Goal: Use online tool/utility: Utilize a website feature to perform a specific function

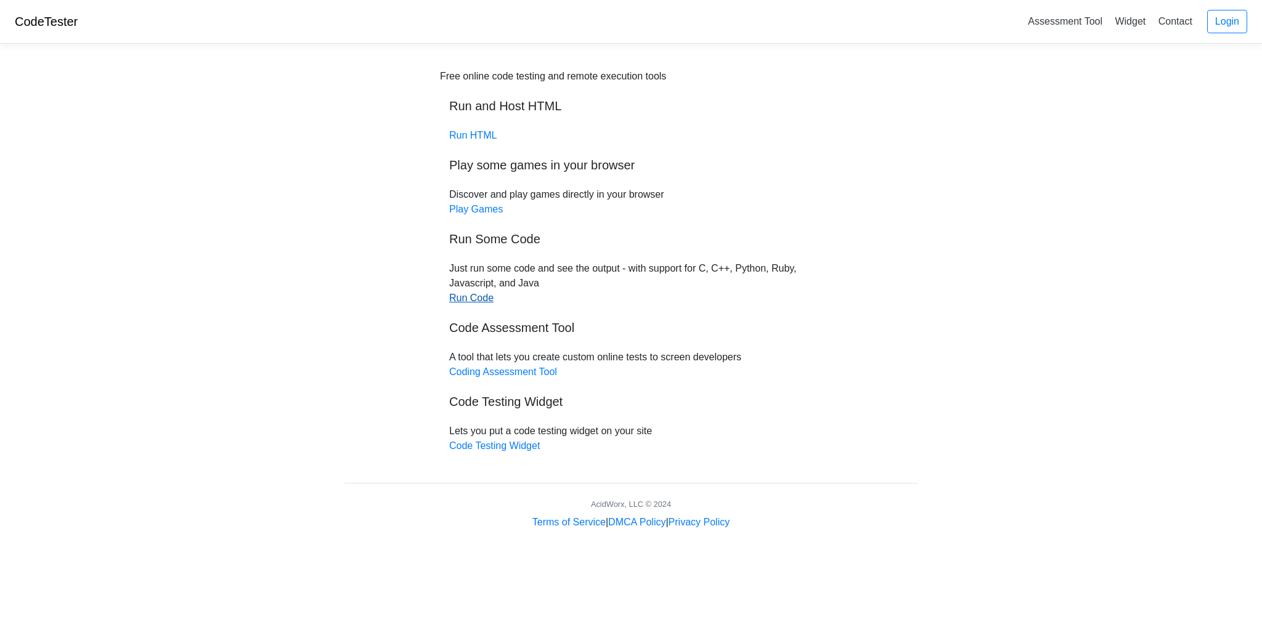
click at [482, 301] on link "Run Code" at bounding box center [471, 298] width 44 height 10
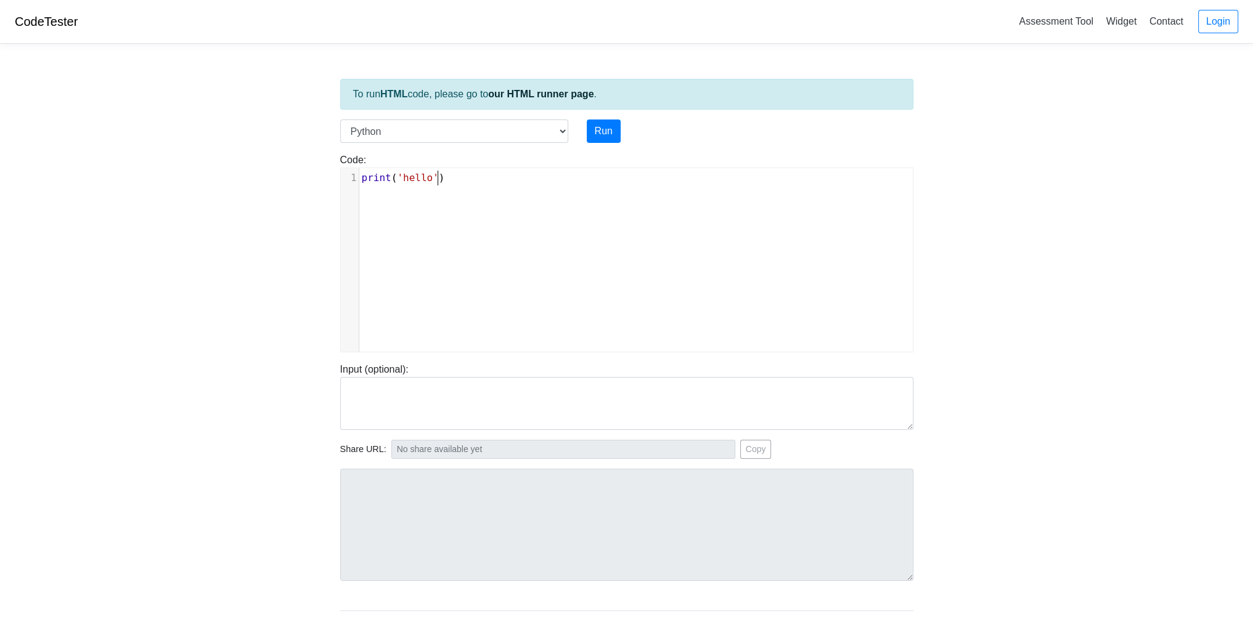
scroll to position [5, 0]
click at [564, 193] on div "xxxxxxxxxx 1 print ( 'hello' )" at bounding box center [636, 269] width 590 height 202
type textarea "')"
click at [564, 193] on div "x 1 print ( 'hello' )" at bounding box center [636, 269] width 590 height 202
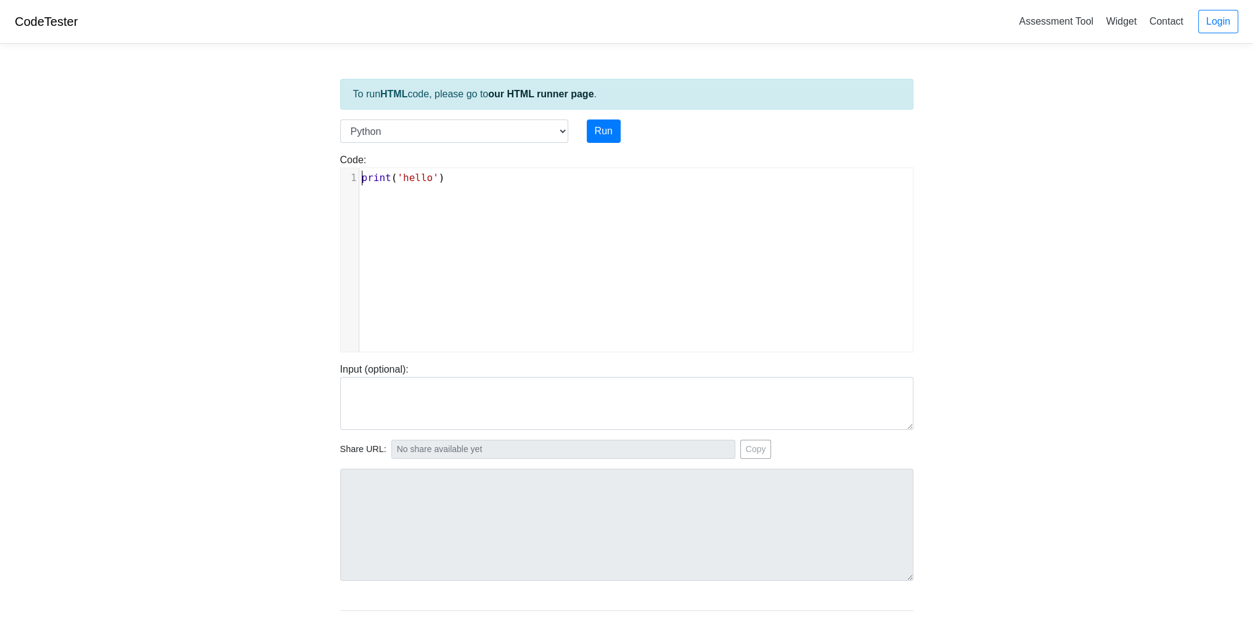
type textarea "print('hello')"
drag, startPoint x: 483, startPoint y: 168, endPoint x: 444, endPoint y: 177, distance: 39.8
click at [444, 177] on div "x 1 print ( 'hello' )" at bounding box center [640, 178] width 563 height 20
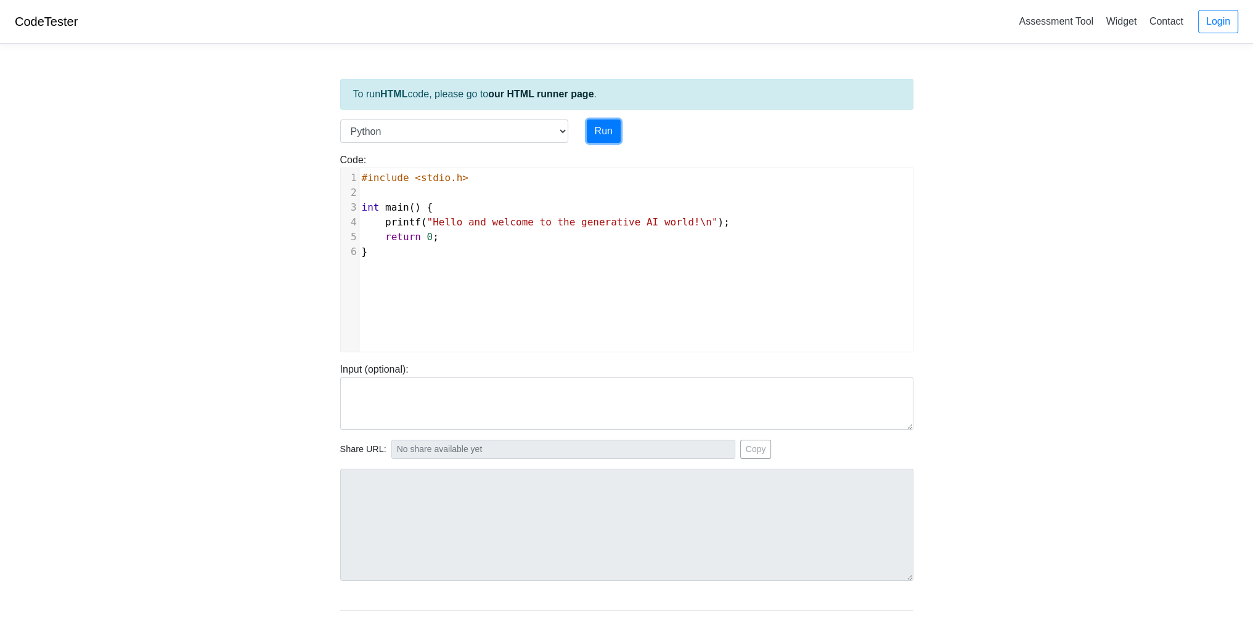
drag, startPoint x: 597, startPoint y: 129, endPoint x: 545, endPoint y: 131, distance: 52.4
click at [512, 131] on div "Language C C++ Go Java Javascript Python Ruby Run" at bounding box center [627, 131] width 592 height 23
click at [559, 129] on select "C C++ Go Java Javascript Python Ruby" at bounding box center [454, 131] width 228 height 23
select select "c"
click at [340, 120] on select "C C++ Go Java Javascript Python Ruby" at bounding box center [454, 131] width 228 height 23
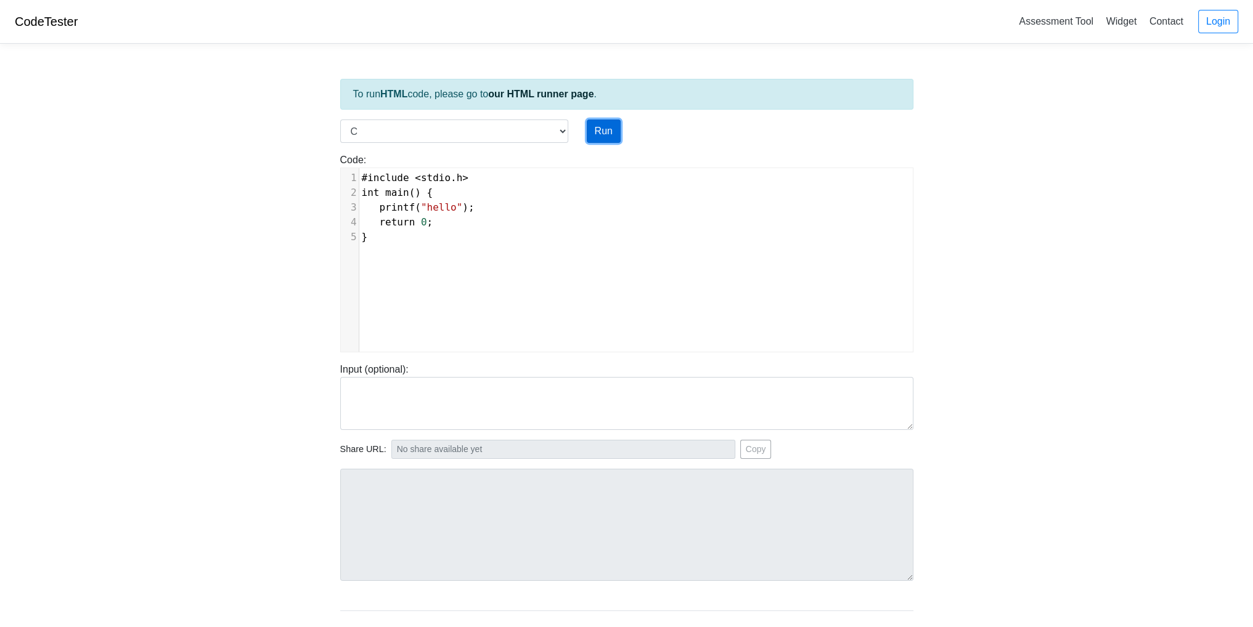
click at [599, 131] on button "Run" at bounding box center [604, 131] width 34 height 23
type input "[URL][DOMAIN_NAME]"
type textarea "Stdout: hello"
click at [542, 223] on pre "return 0 ;" at bounding box center [640, 222] width 563 height 15
type textarea "printf("hello");"
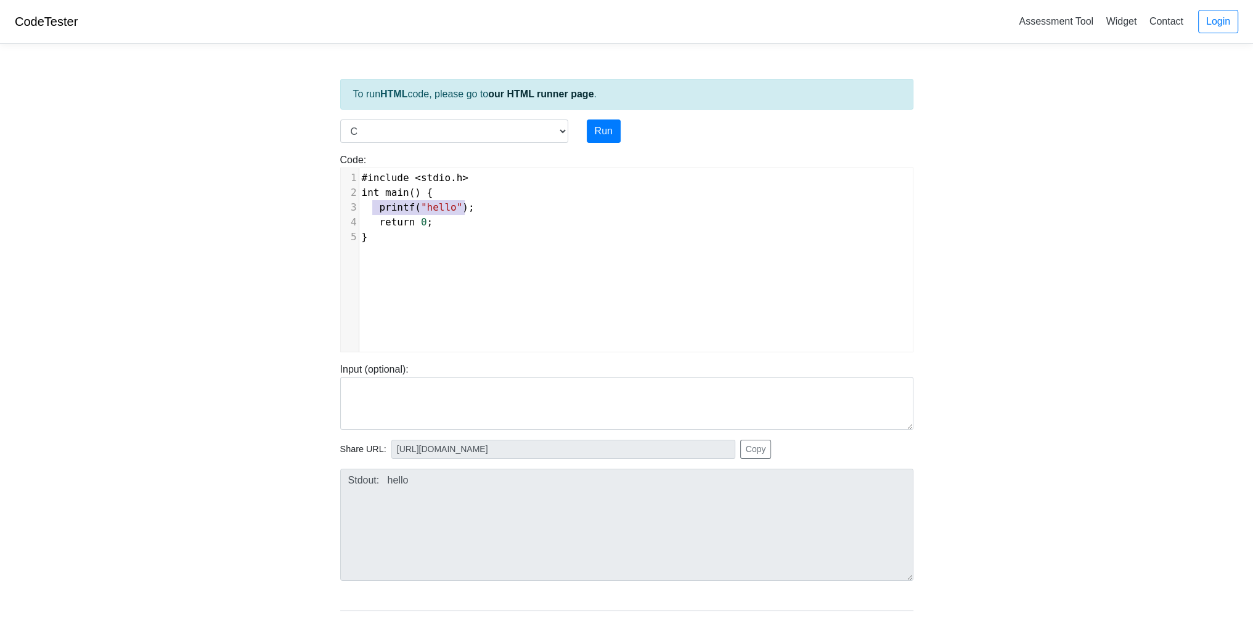
drag, startPoint x: 464, startPoint y: 209, endPoint x: 370, endPoint y: 213, distance: 94.3
click at [370, 213] on pre "printf ( "hello" );" at bounding box center [640, 207] width 563 height 15
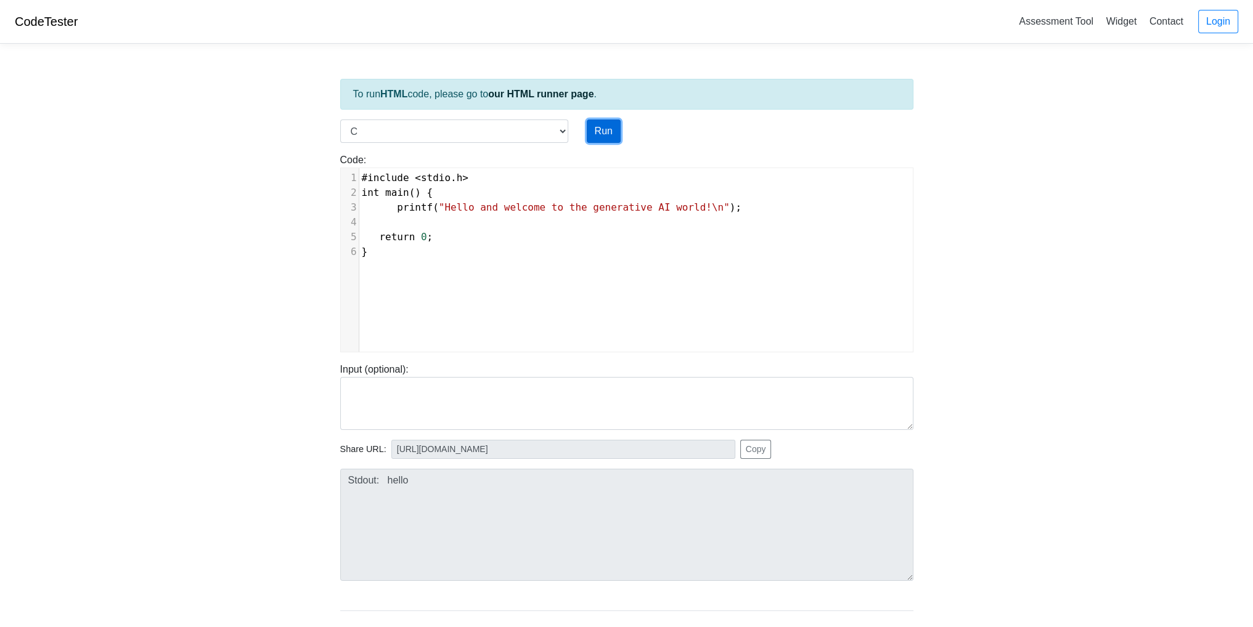
click at [608, 136] on button "Run" at bounding box center [604, 131] width 34 height 23
type input "[URL][DOMAIN_NAME]"
type textarea "Stdout: Hello and welcome to the generative AI world!"
click at [156, 381] on body "CodeTester Assessment Tool Widget Contact Login To run HTML code, please go to …" at bounding box center [626, 328] width 1253 height 657
click at [562, 132] on select "C C++ Go Java Javascript Python Ruby" at bounding box center [454, 131] width 228 height 23
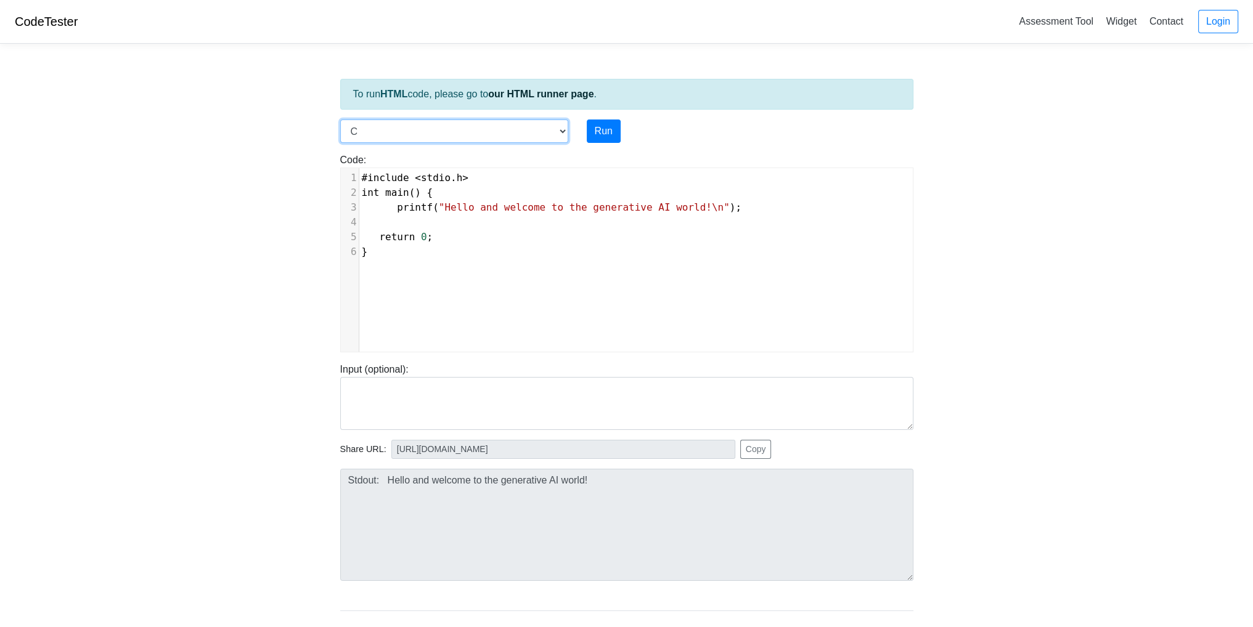
select select "python"
click at [340, 120] on select "C C++ Go Java Javascript Python Ruby" at bounding box center [454, 131] width 228 height 23
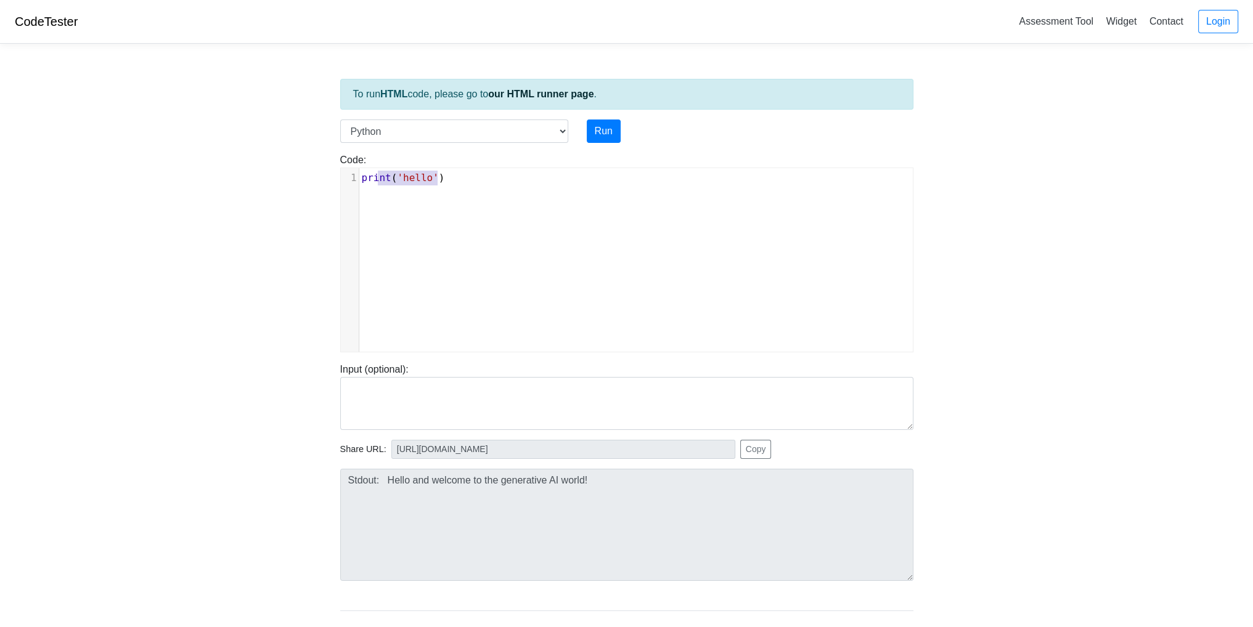
type textarea "print('hello')"
drag, startPoint x: 462, startPoint y: 190, endPoint x: 354, endPoint y: 208, distance: 109.2
click at [354, 185] on div "x 1 print ( 'hello' )" at bounding box center [636, 269] width 590 height 202
type textarea "​"
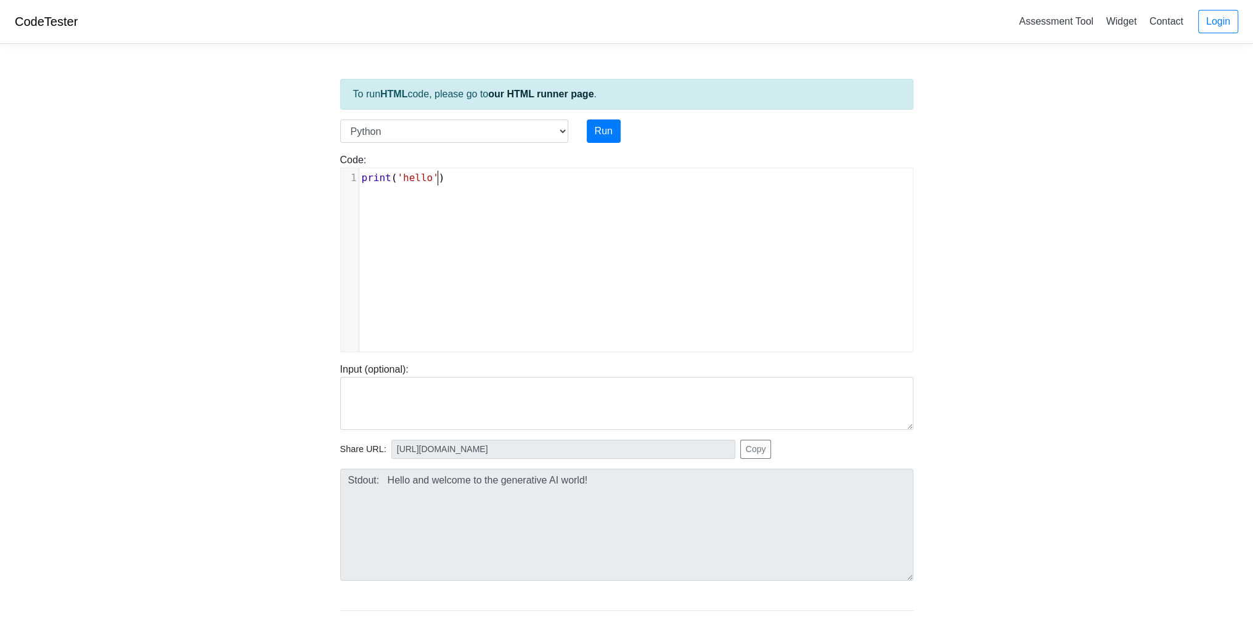
type textarea "print('hello')"
drag, startPoint x: 356, startPoint y: 232, endPoint x: 343, endPoint y: 177, distance: 56.3
click at [359, 177] on div "1 print ( 'hello' )" at bounding box center [640, 178] width 563 height 15
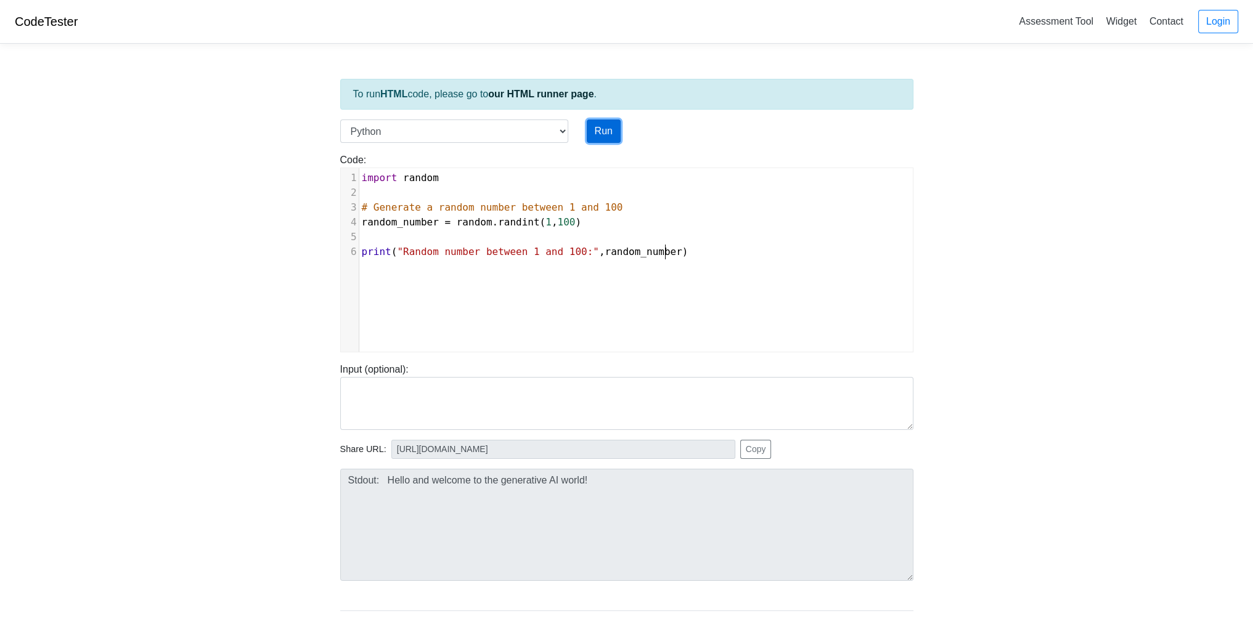
click at [601, 132] on button "Run" at bounding box center [604, 131] width 34 height 23
type input "[URL][DOMAIN_NAME]"
type textarea "Stdout: Random number between 1 and 100: 3"
click at [602, 130] on button "Run" at bounding box center [604, 131] width 34 height 23
type input "[URL][DOMAIN_NAME]"
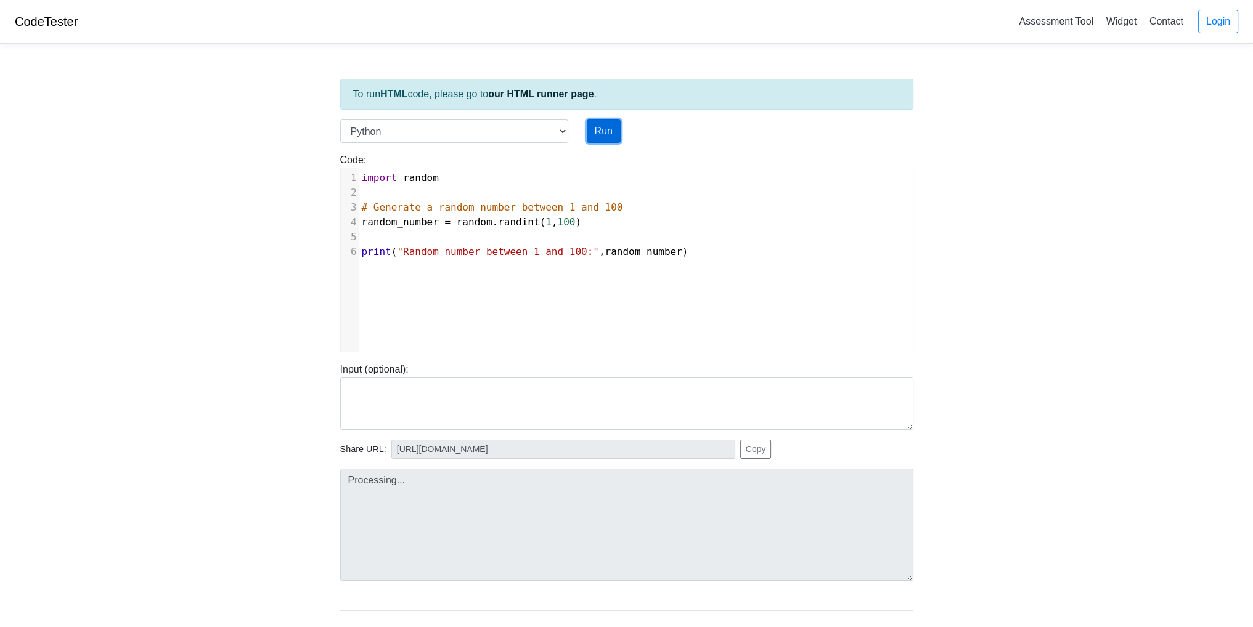
type textarea "Stdout: Random number between 1 and 100: 60"
